Goal: Ask a question

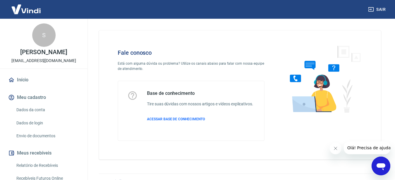
click at [385, 161] on icon "Abrir janela de mensagens" at bounding box center [381, 166] width 11 height 11
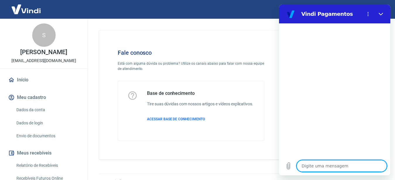
click at [313, 171] on textarea at bounding box center [342, 166] width 90 height 12
type textarea "O"
type textarea "x"
type textarea "Ol"
type textarea "x"
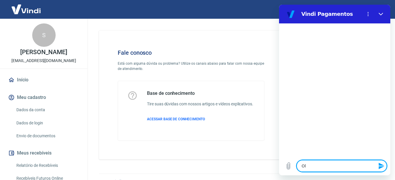
type textarea "[PERSON_NAME]"
type textarea "x"
type textarea "Ol"
type textarea "x"
type textarea "OlÁ"
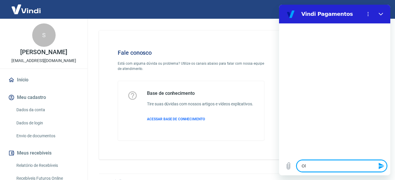
type textarea "x"
type textarea "Ol"
type textarea "x"
type textarea "Olá"
type textarea "x"
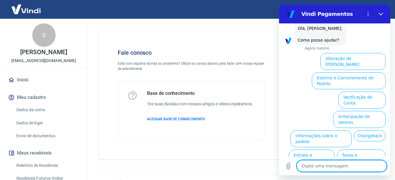
scroll to position [38, 0]
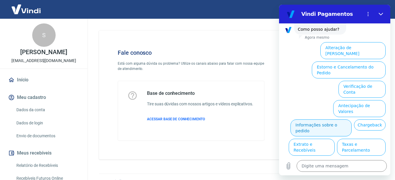
click at [352, 120] on button "Informações sobre o pedido" at bounding box center [321, 128] width 61 height 17
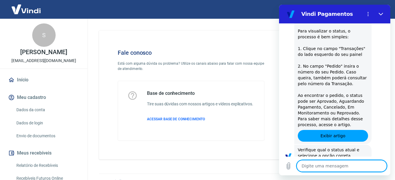
scroll to position [115, 0]
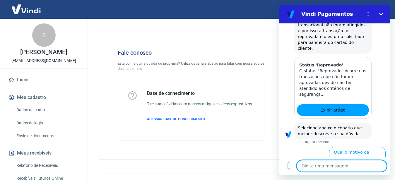
scroll to position [275, 0]
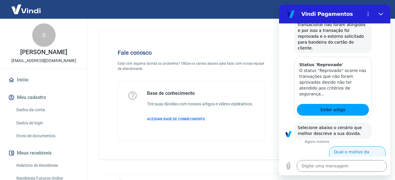
click at [367, 147] on button "Qual o motivo da reprova" at bounding box center [357, 155] width 57 height 17
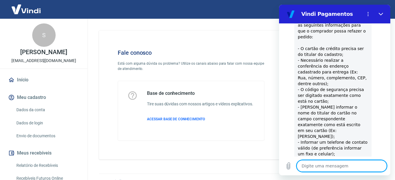
scroll to position [457, 0]
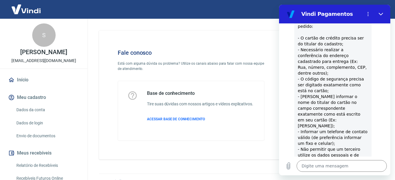
type textarea "x"
